Goal: Find specific page/section: Find specific page/section

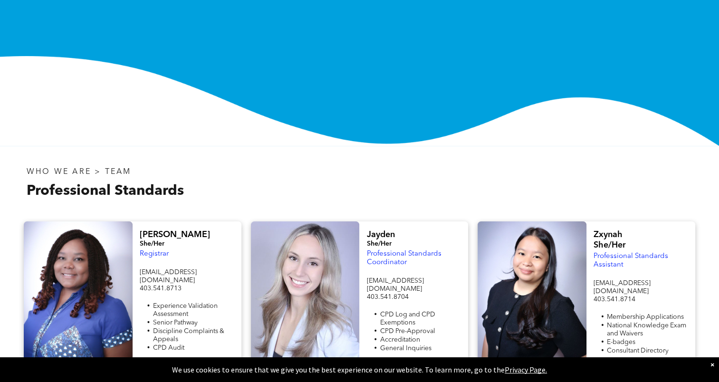
scroll to position [158, 0]
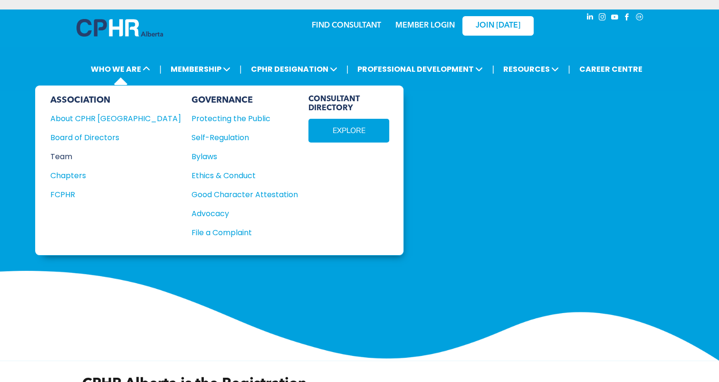
click at [67, 152] on div "Team" at bounding box center [109, 157] width 118 height 12
